Goal: Task Accomplishment & Management: Complete application form

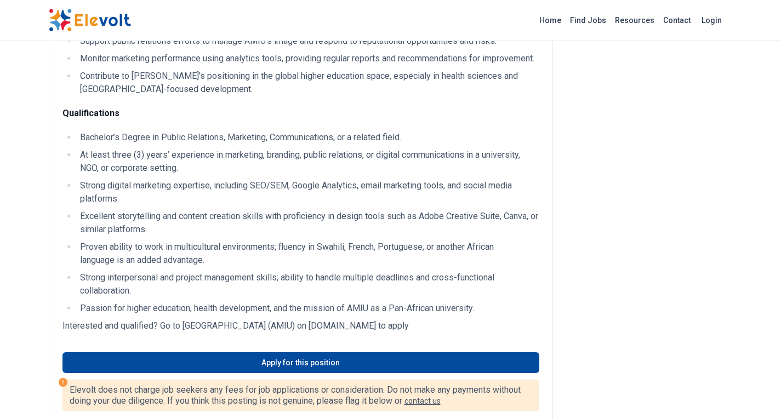
scroll to position [461, 0]
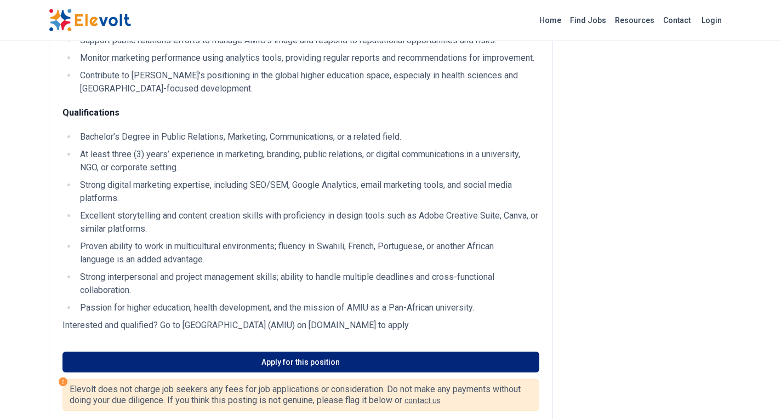
click at [266, 369] on link "Apply for this position" at bounding box center [300, 362] width 477 height 21
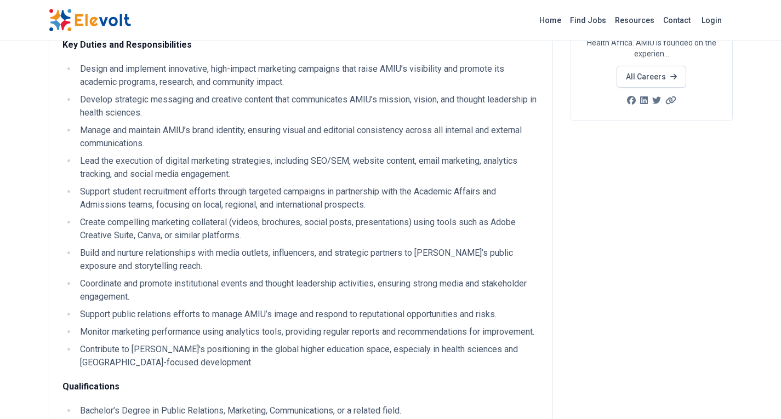
scroll to position [0, 0]
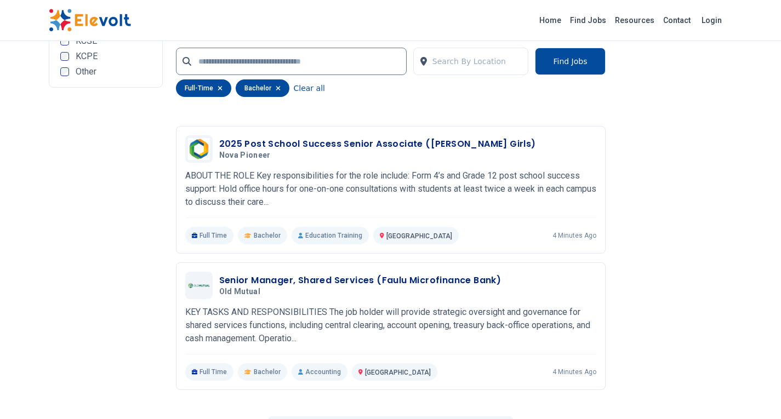
scroll to position [2172, 0]
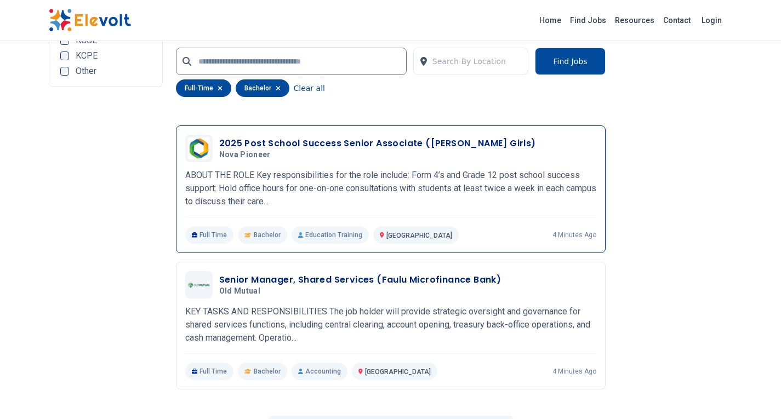
click at [283, 140] on h3 "2025 Post School Success Senior Associate (Tatu Girls)" at bounding box center [377, 143] width 317 height 13
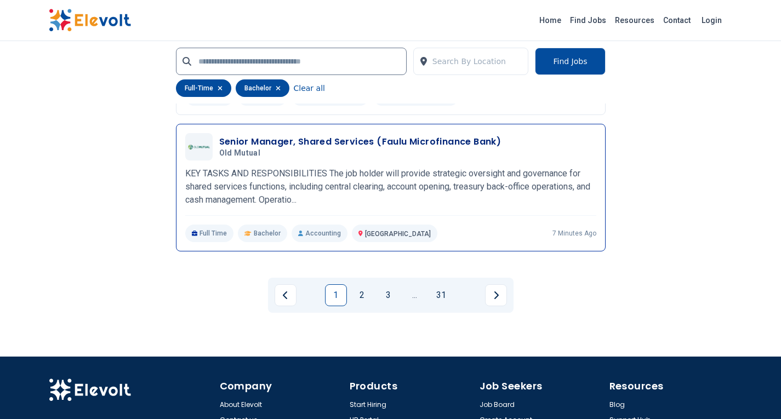
scroll to position [2312, 0]
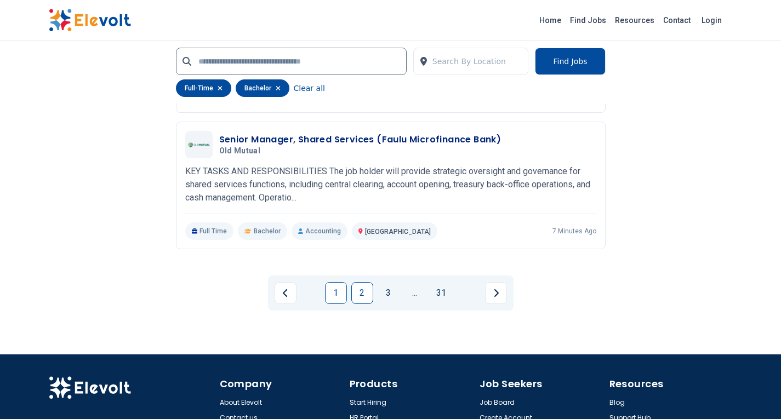
click at [363, 292] on link "2" at bounding box center [362, 293] width 22 height 22
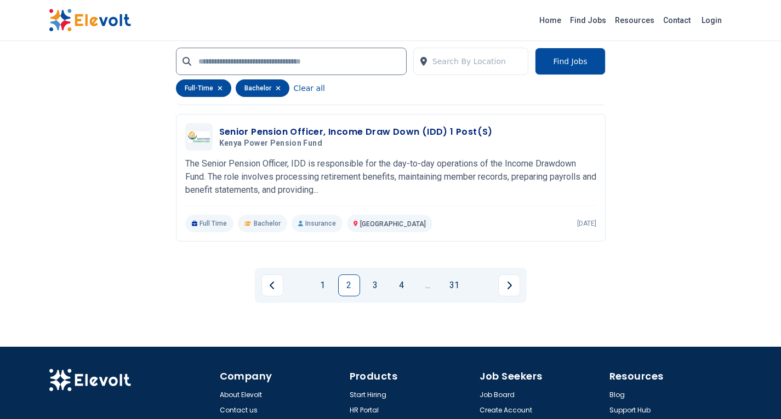
scroll to position [2241, 0]
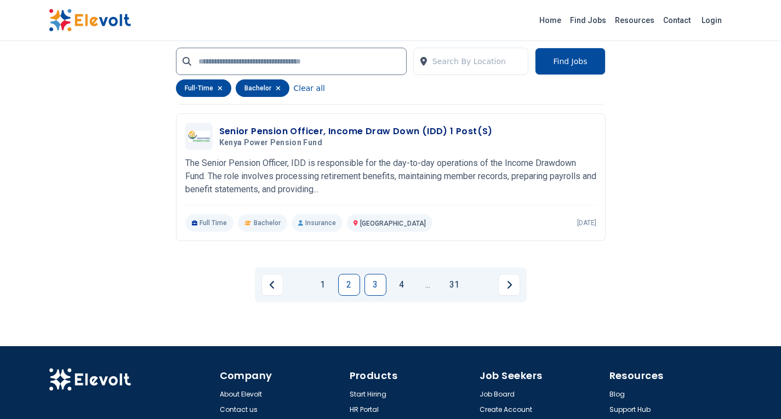
click at [377, 285] on link "3" at bounding box center [376, 285] width 22 height 22
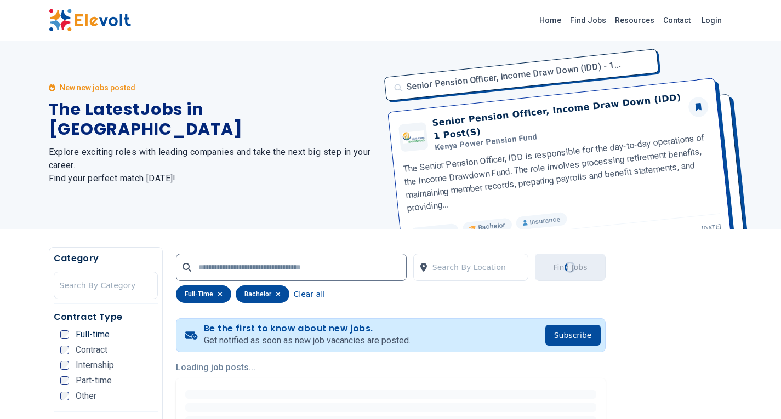
scroll to position [0, 0]
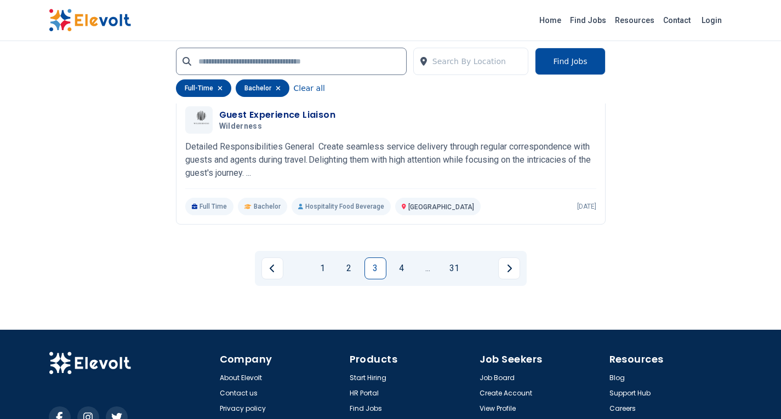
scroll to position [2259, 0]
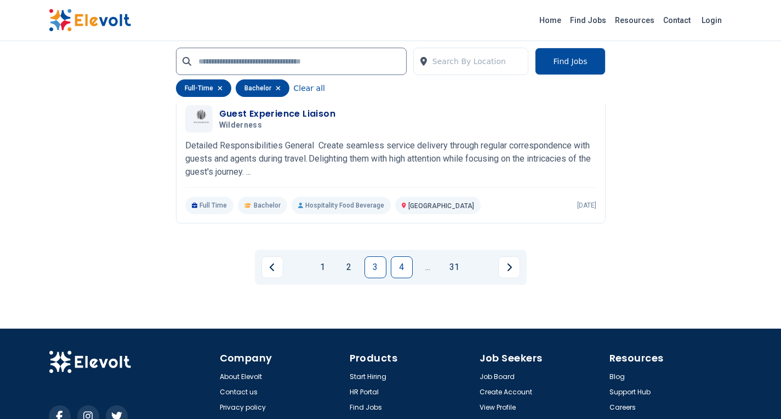
click at [405, 268] on link "4" at bounding box center [402, 268] width 22 height 22
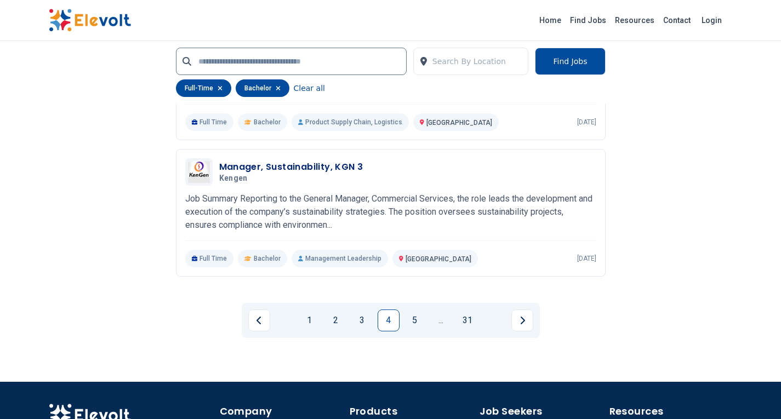
scroll to position [2206, 0]
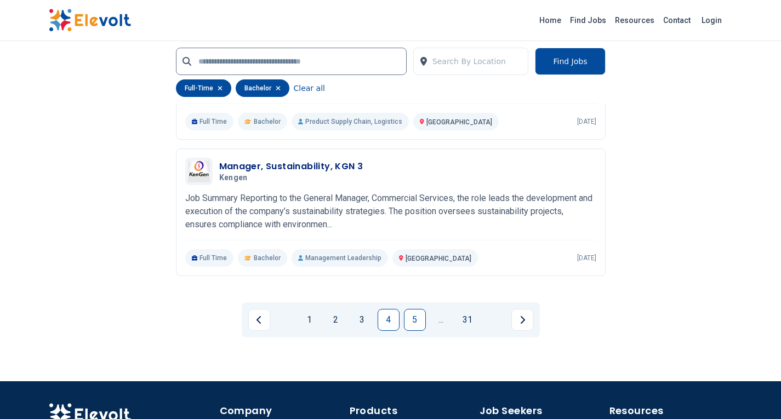
click at [414, 320] on link "5" at bounding box center [415, 320] width 22 height 22
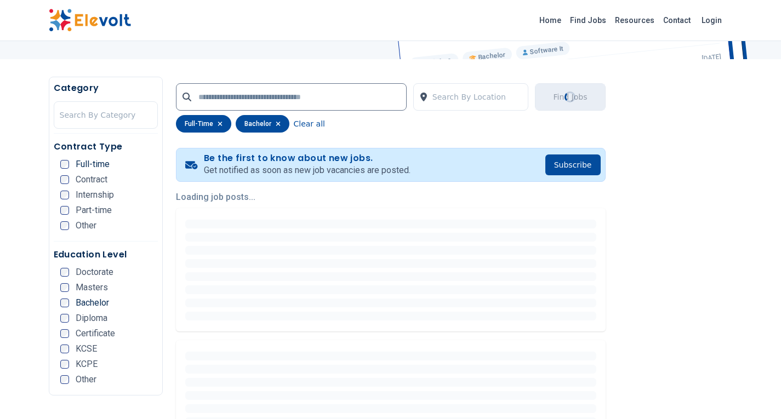
scroll to position [103, 0]
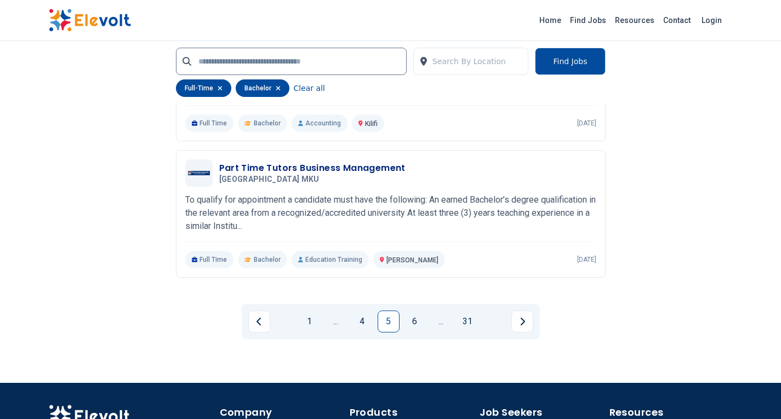
scroll to position [2205, 0]
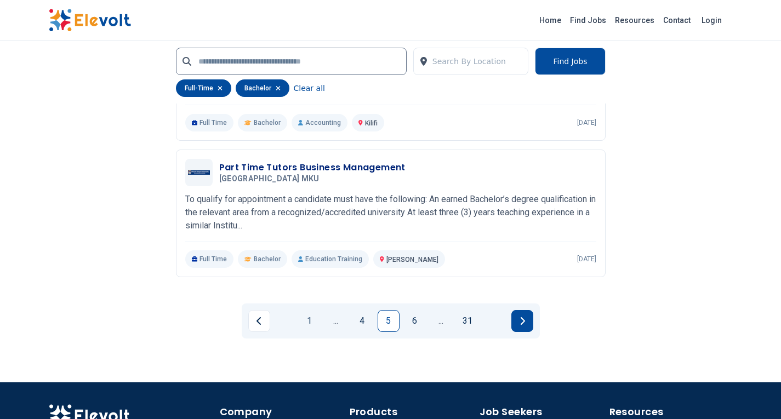
click at [520, 326] on button "Next page" at bounding box center [522, 321] width 22 height 22
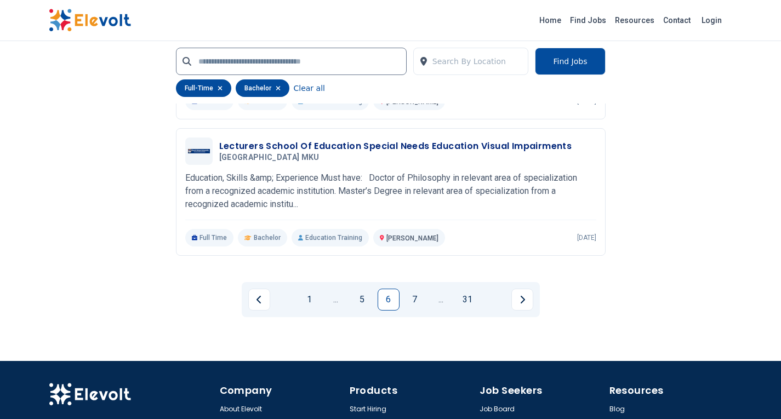
scroll to position [2227, 0]
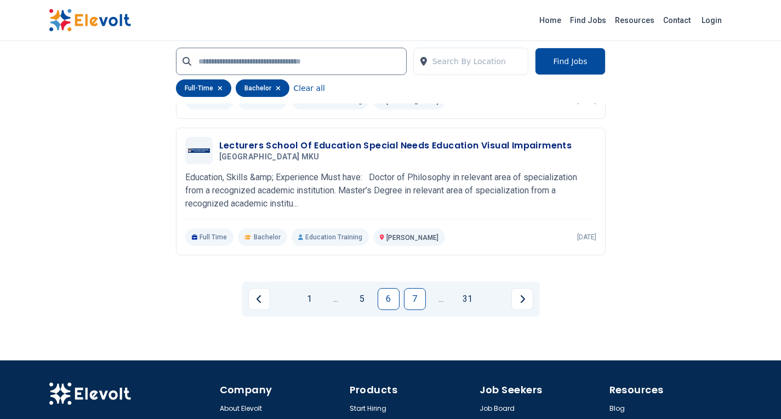
click at [414, 303] on link "7" at bounding box center [415, 299] width 22 height 22
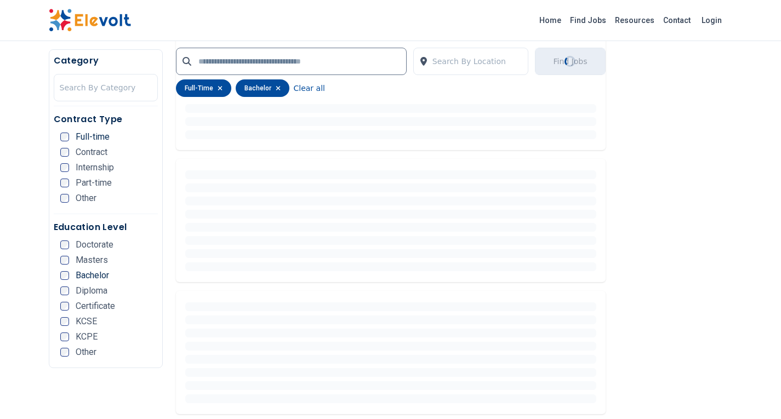
scroll to position [228, 0]
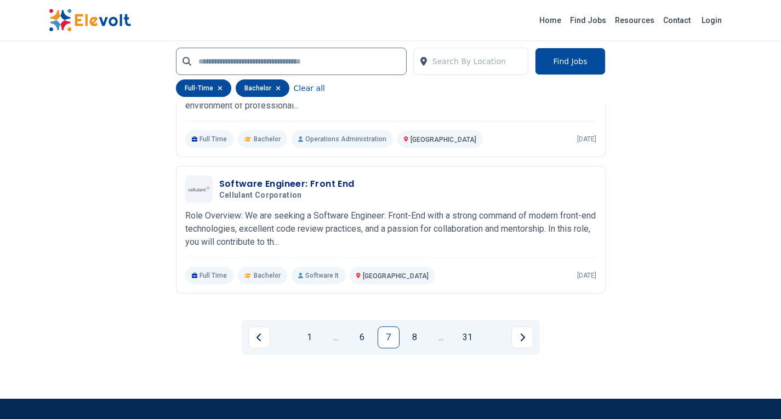
scroll to position [2189, 0]
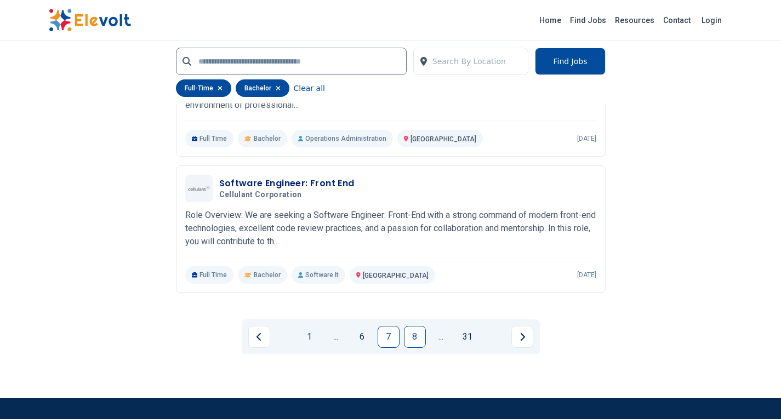
click at [411, 335] on link "8" at bounding box center [415, 337] width 22 height 22
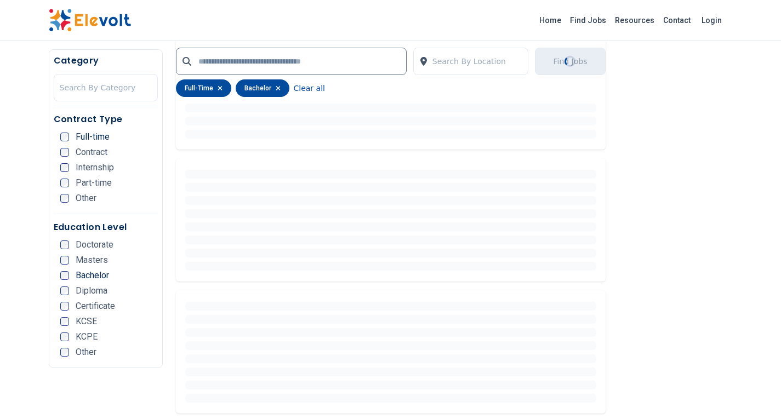
scroll to position [243, 0]
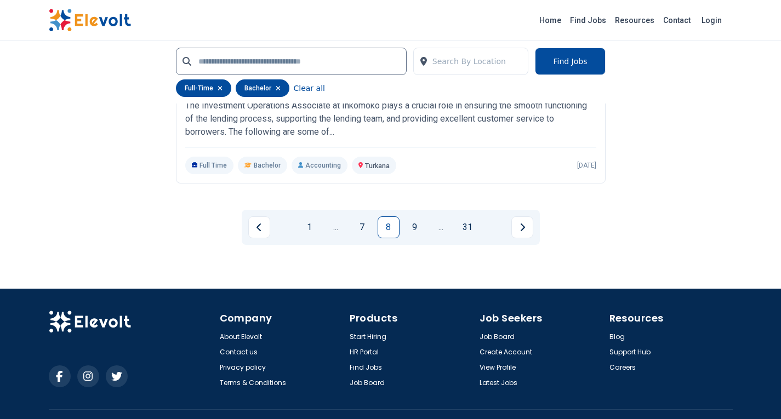
scroll to position [2308, 0]
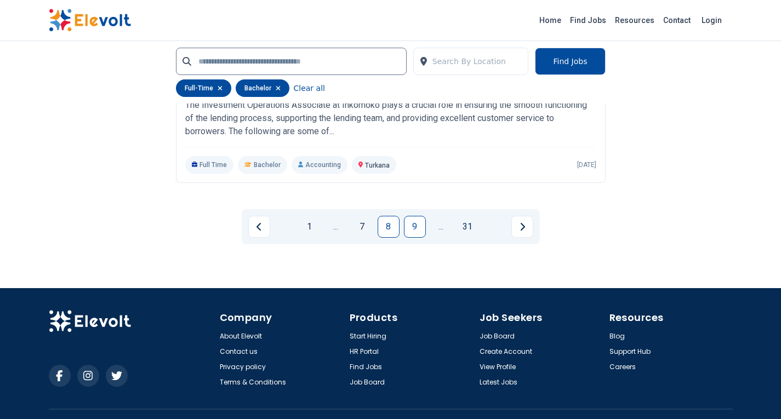
click at [413, 230] on link "9" at bounding box center [415, 227] width 22 height 22
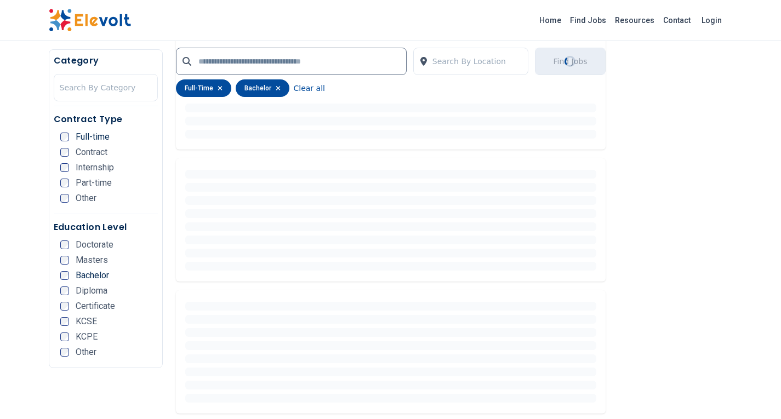
scroll to position [228, 0]
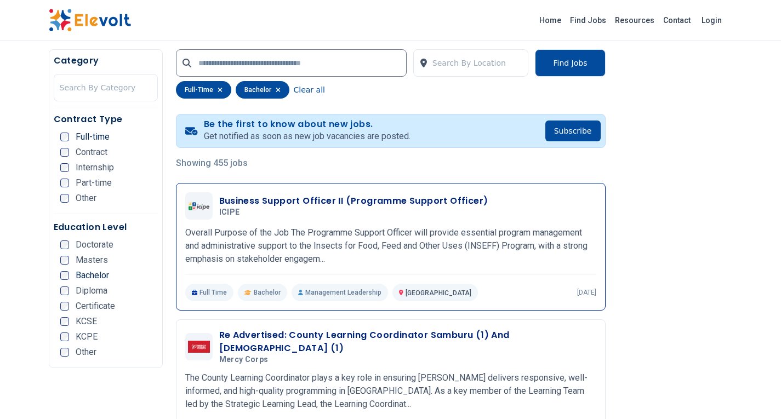
scroll to position [208, 0]
click at [258, 201] on h3 "Business Support Officer II (Programme Support Officer)" at bounding box center [353, 200] width 269 height 13
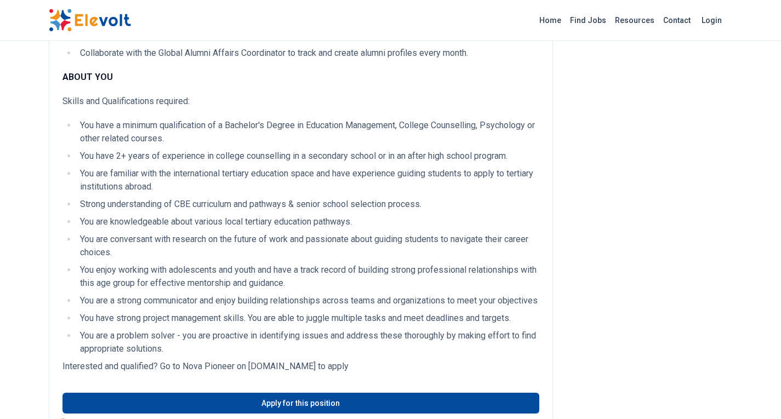
scroll to position [1326, 0]
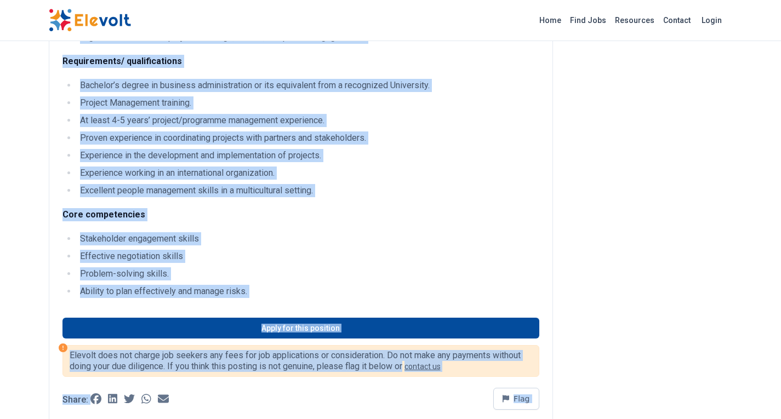
scroll to position [1105, 0]
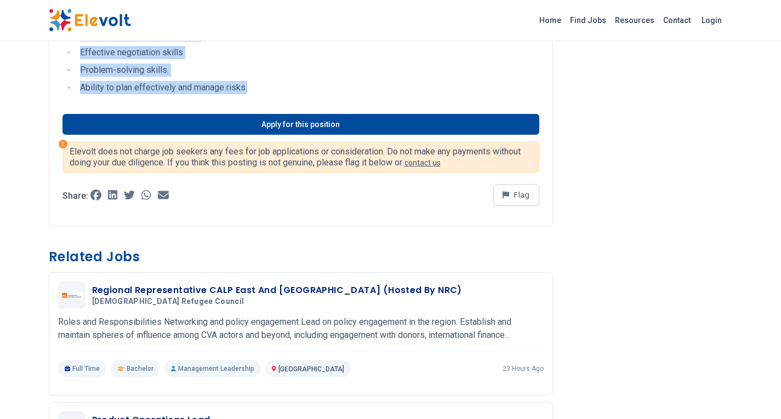
drag, startPoint x: 81, startPoint y: 133, endPoint x: 317, endPoint y: 88, distance: 239.9
copy div "The Programme Support Officer will provide essential program management and adm…"
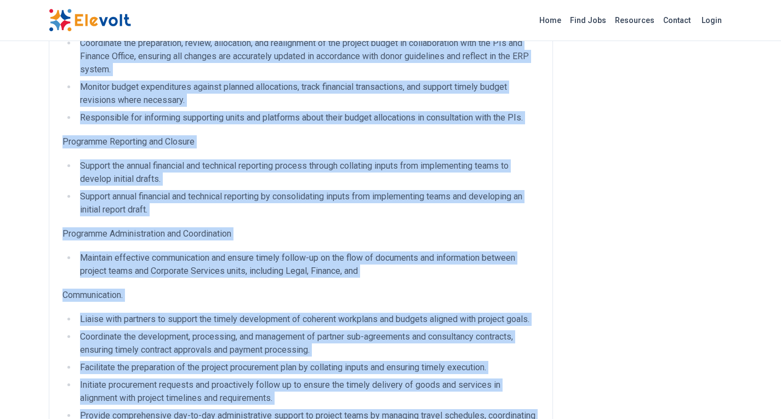
scroll to position [470, 0]
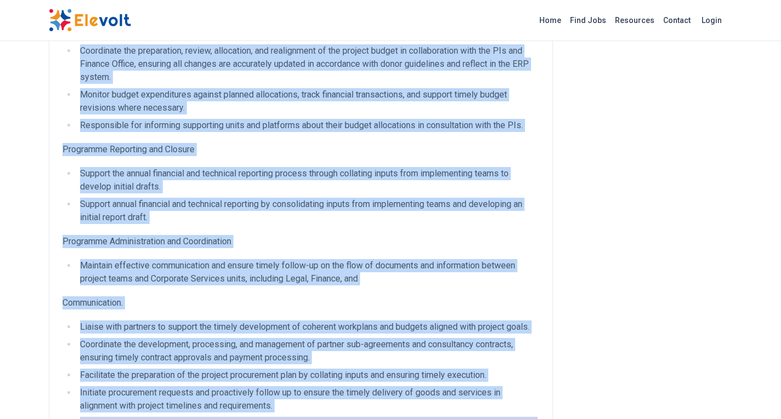
click at [310, 202] on li "Support annual financial and technical reporting by consolidating inputs from i…" at bounding box center [308, 211] width 463 height 26
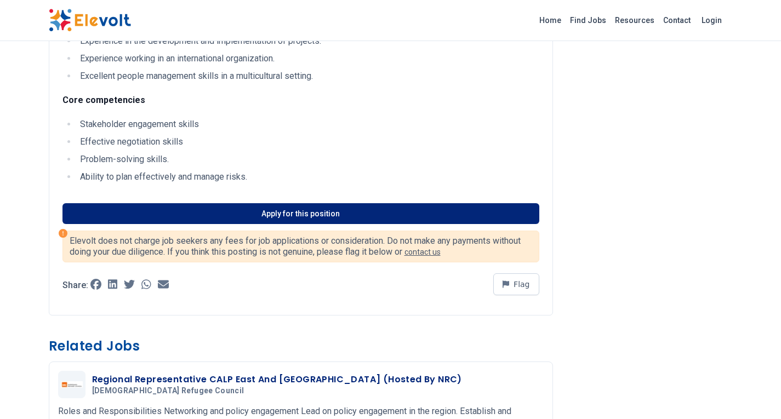
scroll to position [1016, 0]
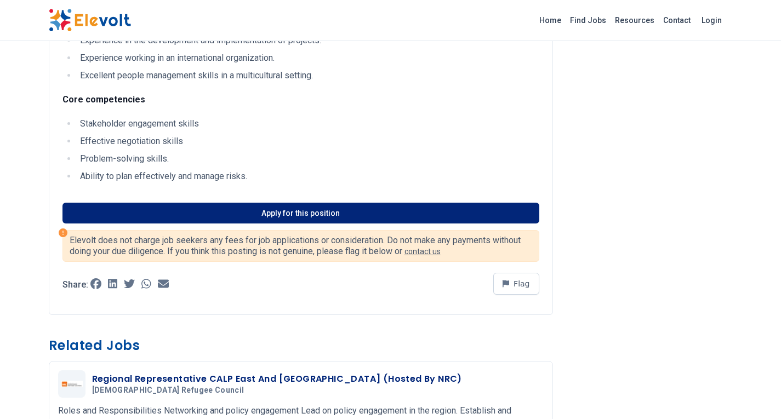
click at [281, 210] on link "Apply for this position" at bounding box center [300, 213] width 477 height 21
